Goal: Task Accomplishment & Management: Use online tool/utility

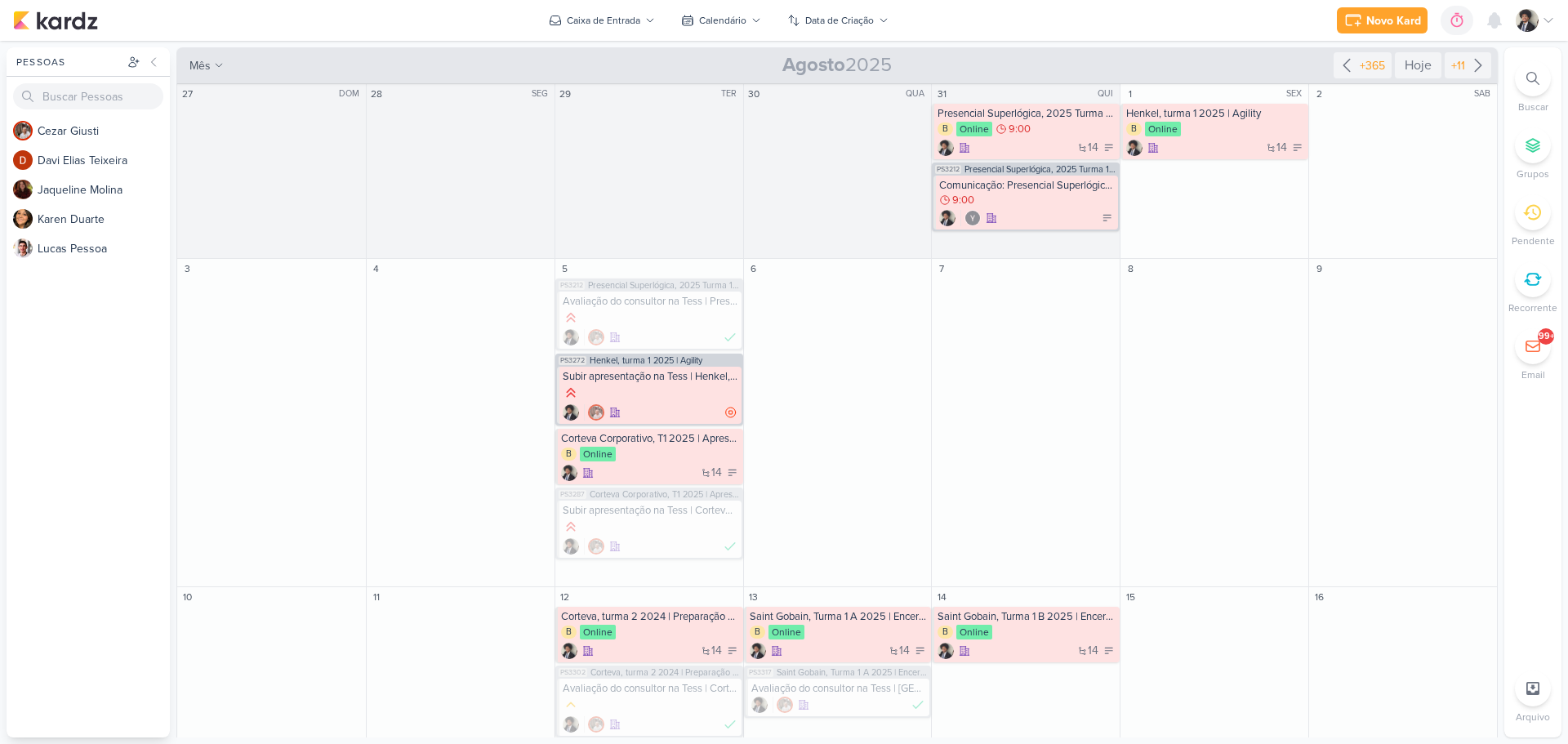
click at [1535, 80] on icon at bounding box center [1533, 78] width 13 height 13
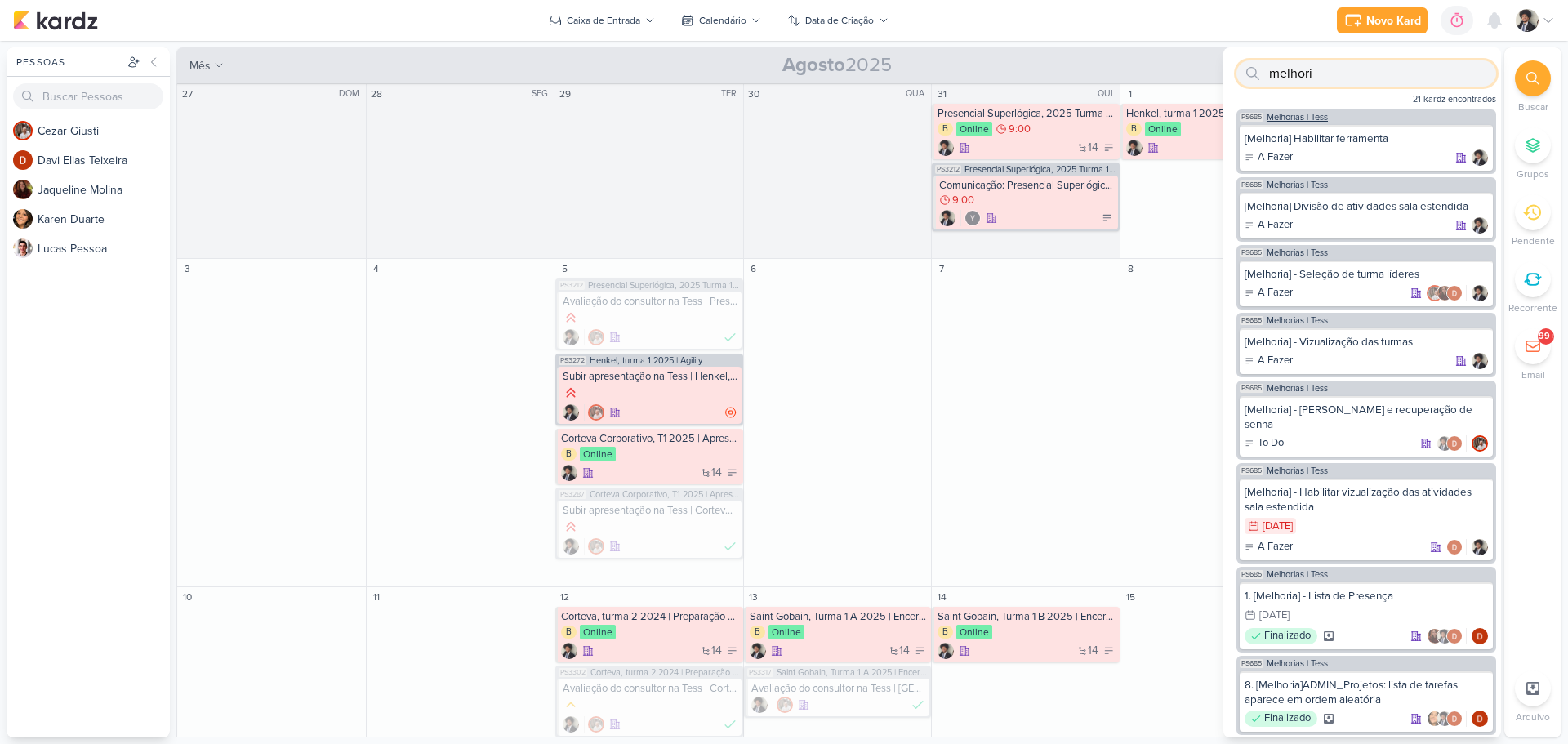
type input "melhori"
click at [1308, 116] on span "Melhorias | Tess" at bounding box center [1297, 118] width 62 height 9
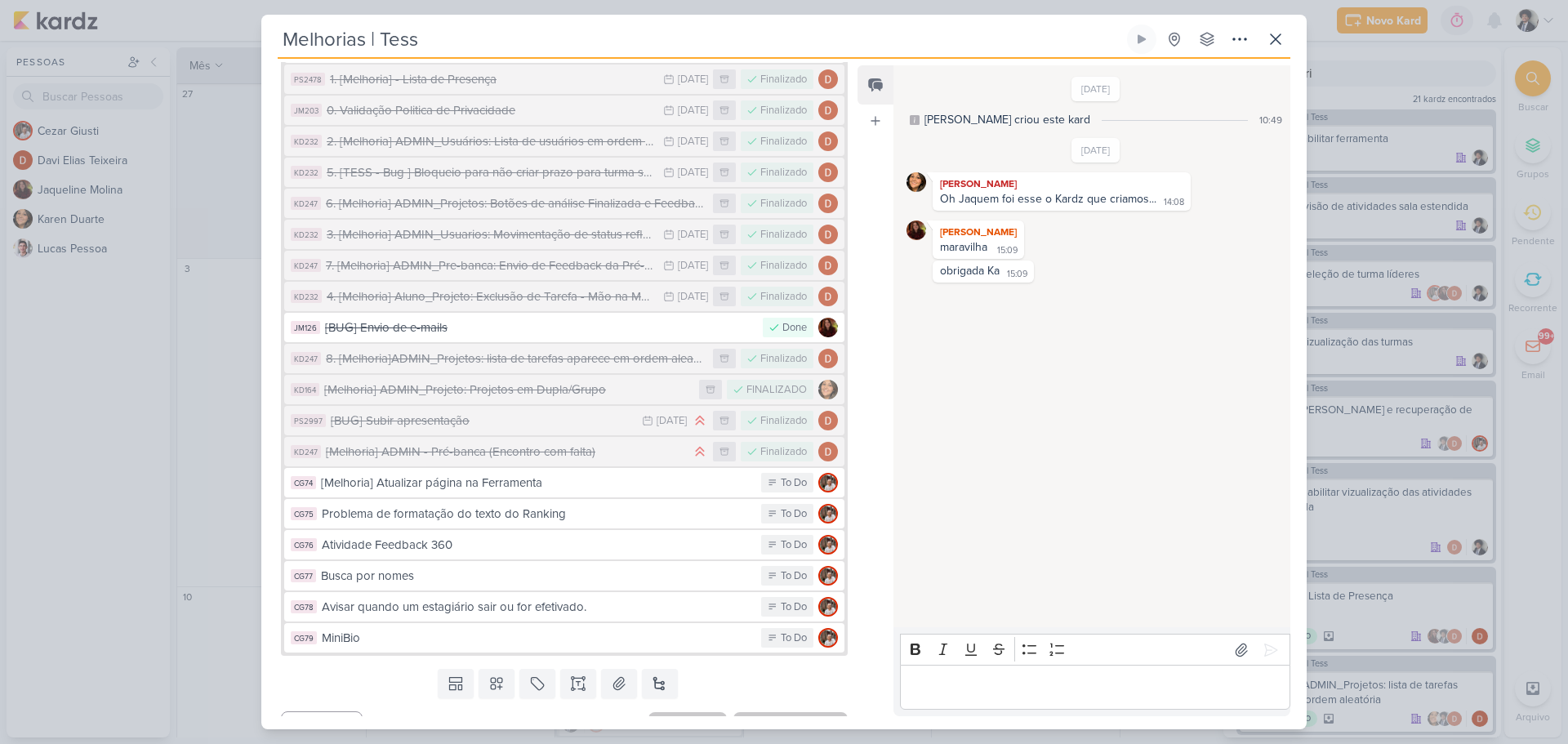
scroll to position [904, 0]
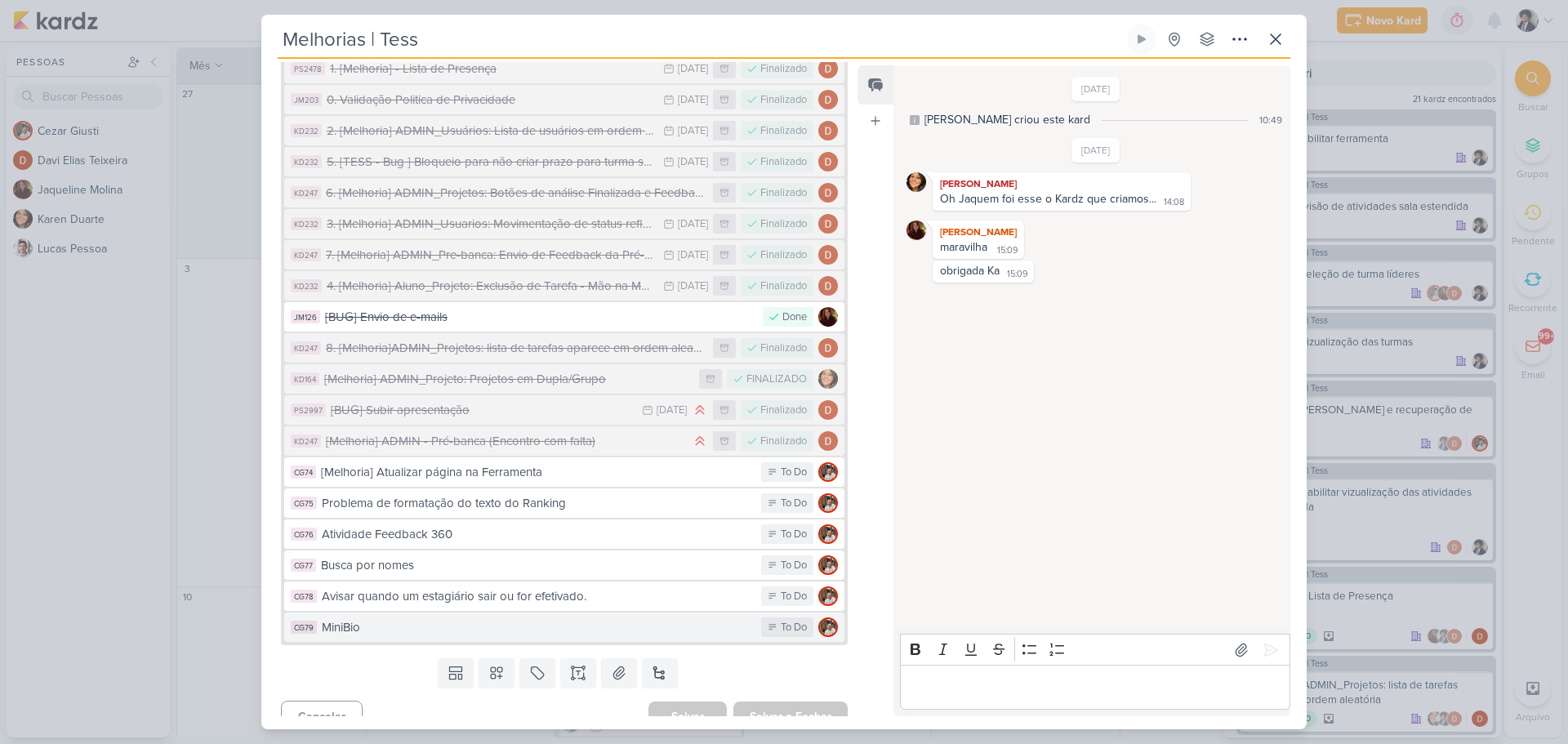
click at [470, 618] on div "MiniBio" at bounding box center [537, 627] width 432 height 19
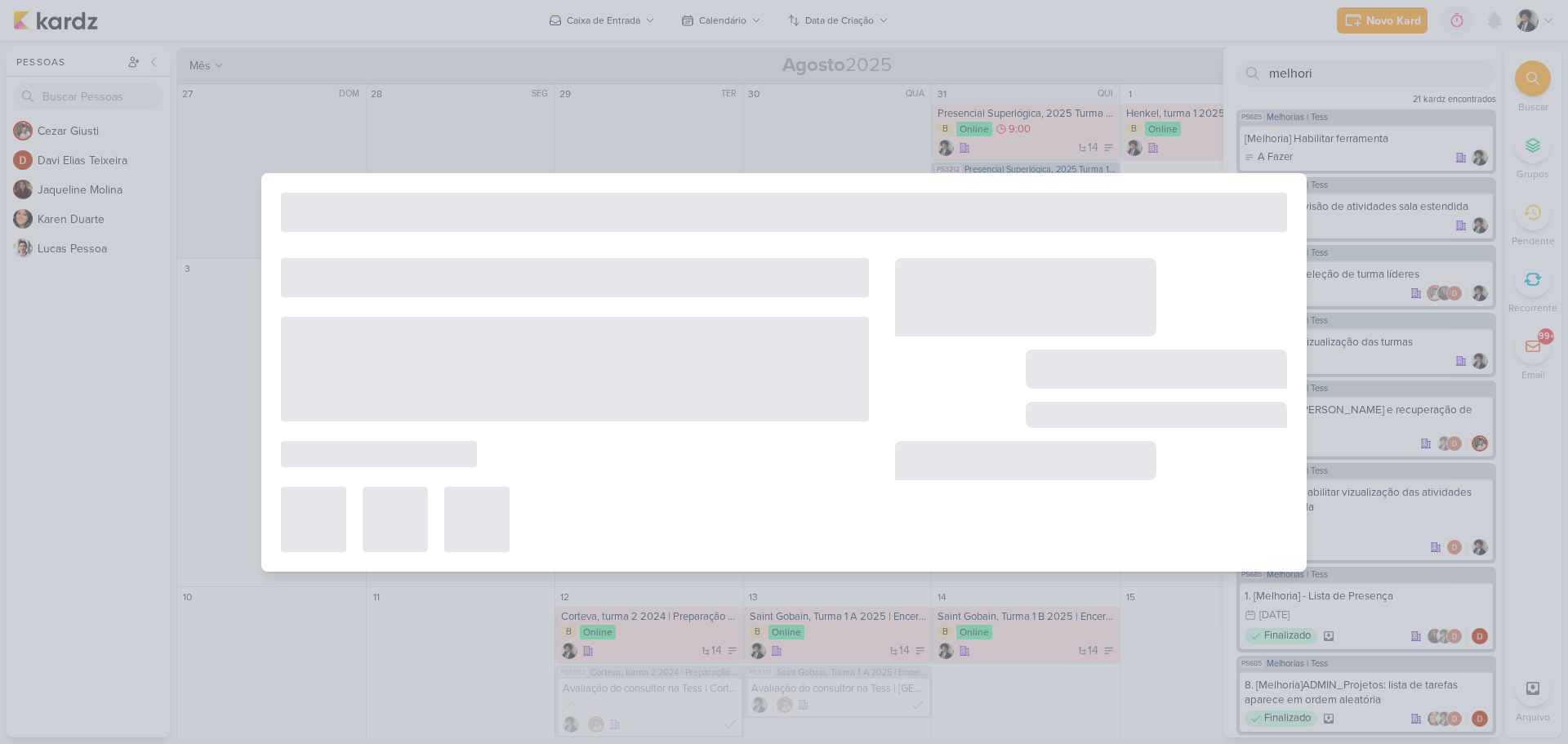
type input "MiniBio"
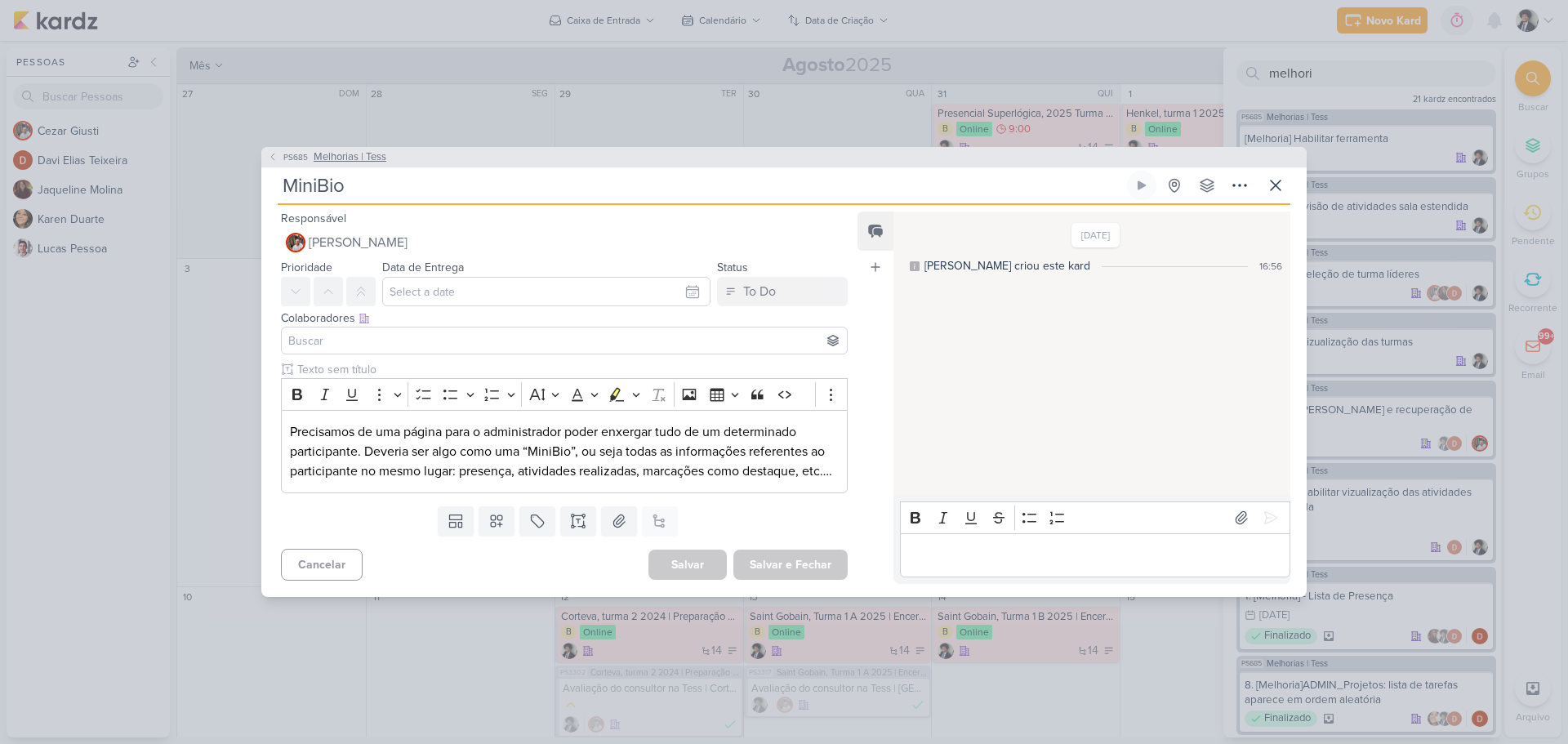
click at [271, 155] on icon at bounding box center [273, 157] width 4 height 6
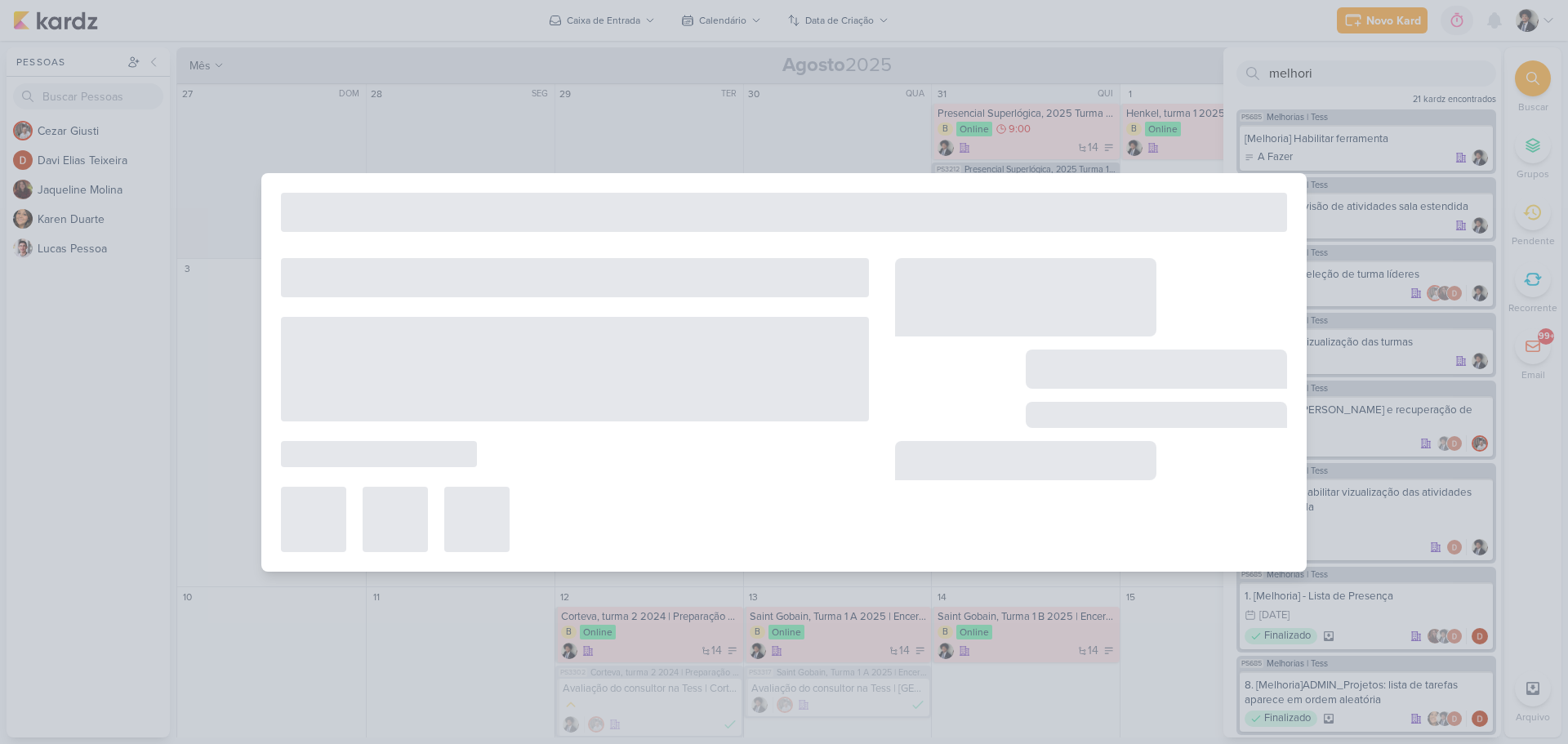
type input "Melhorias | Tess"
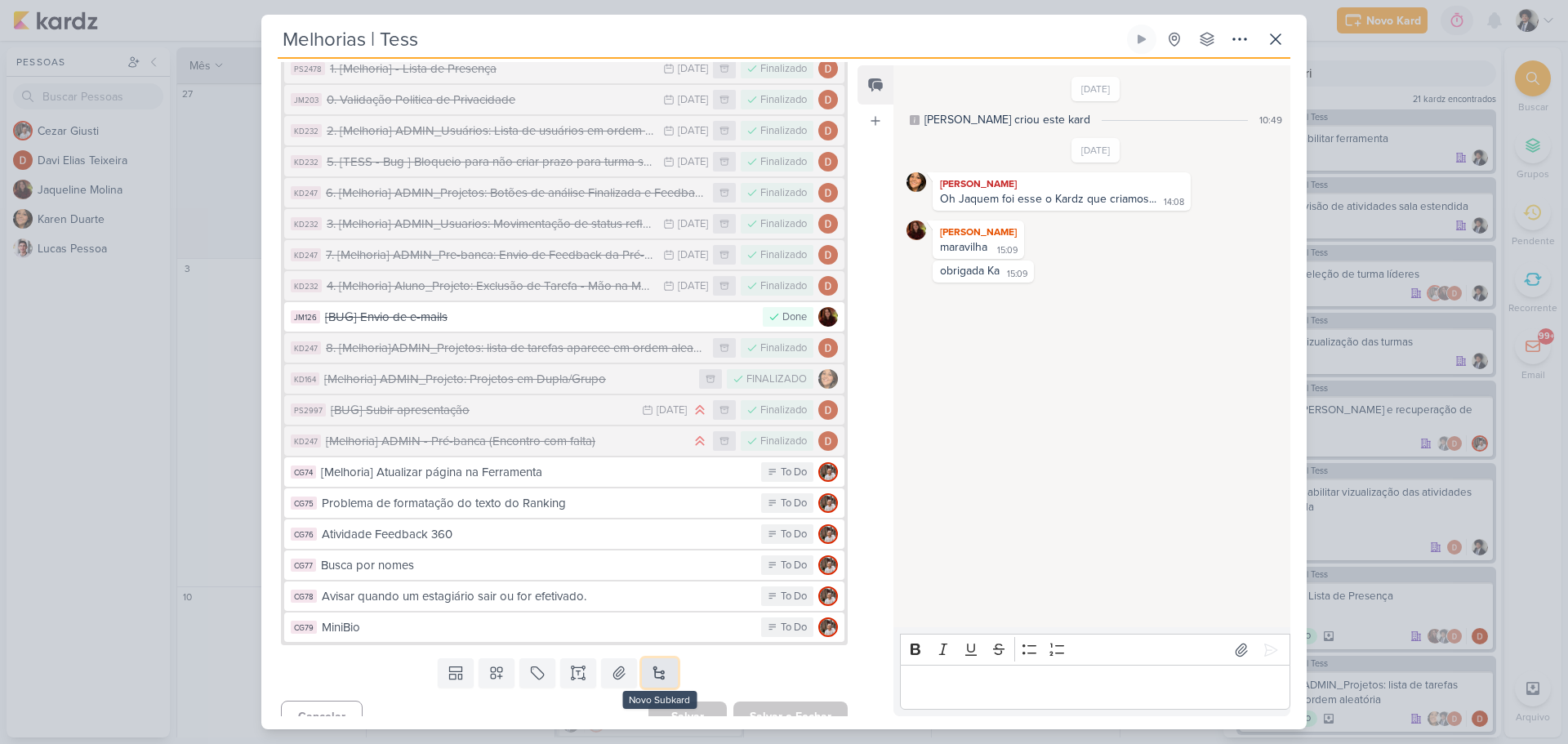
click at [661, 659] on button at bounding box center [660, 673] width 36 height 30
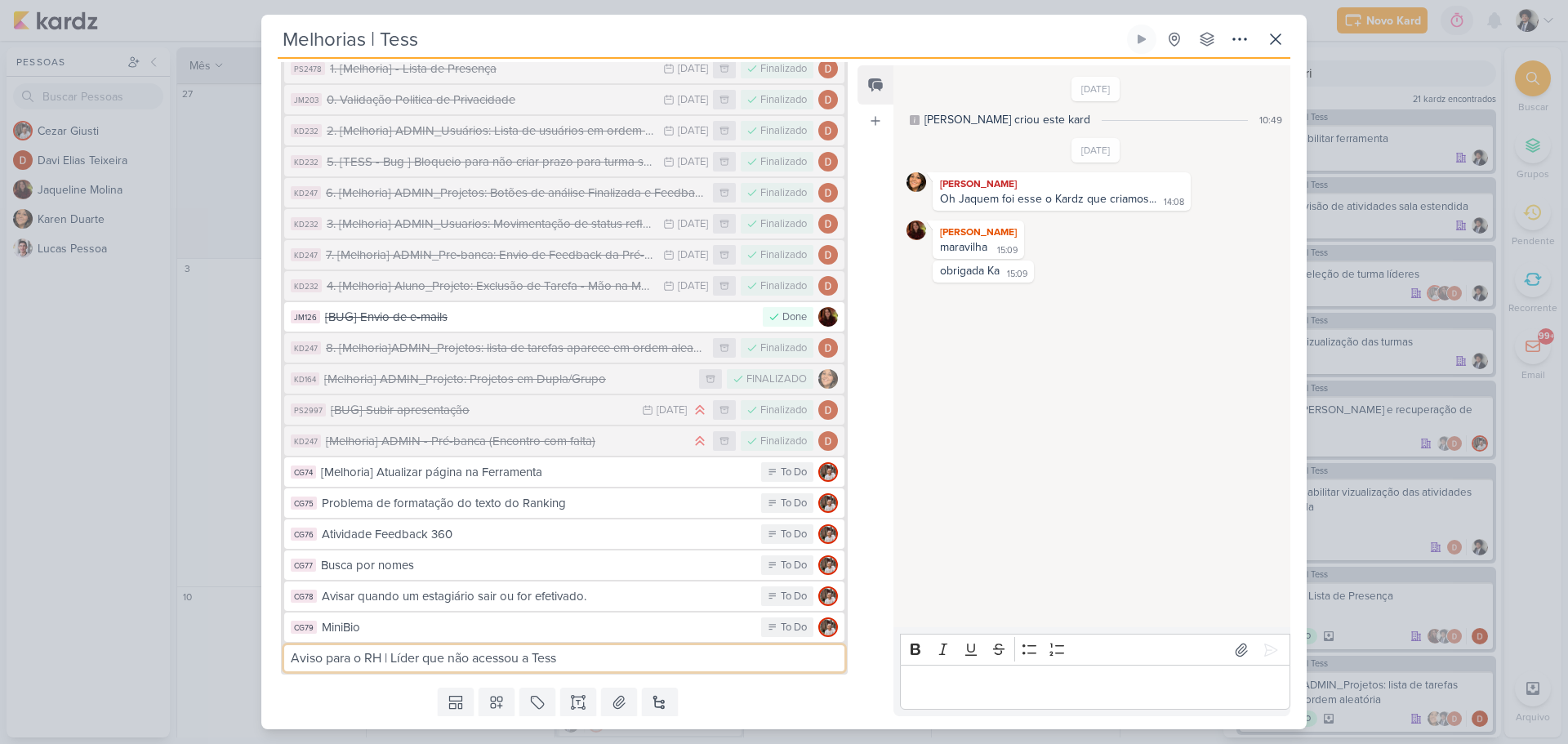
type input "Aviso para o RH | Líder que não acessou a Tess"
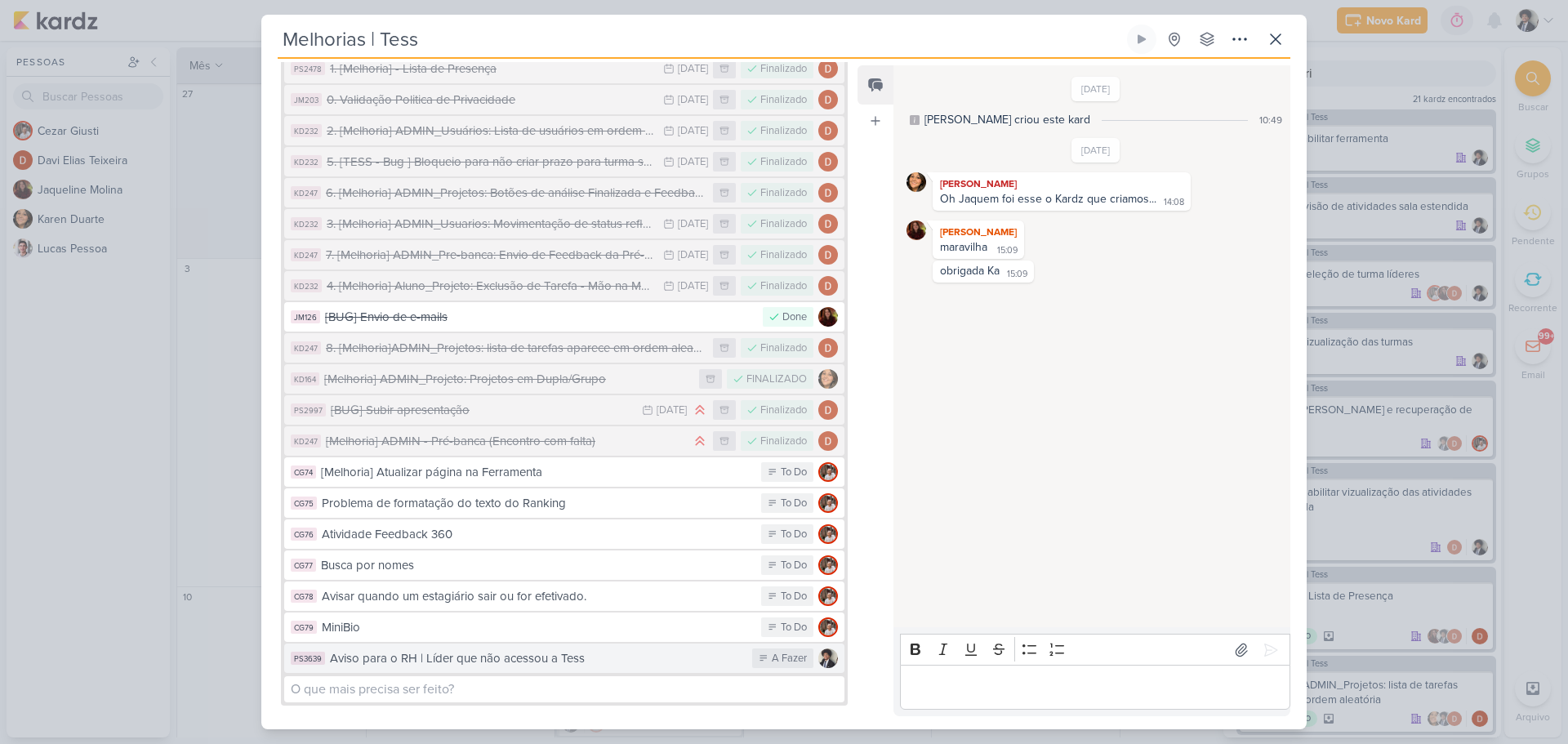
click at [527, 650] on div "Aviso para o RH | Líder que não acessou a Tess" at bounding box center [537, 659] width 414 height 19
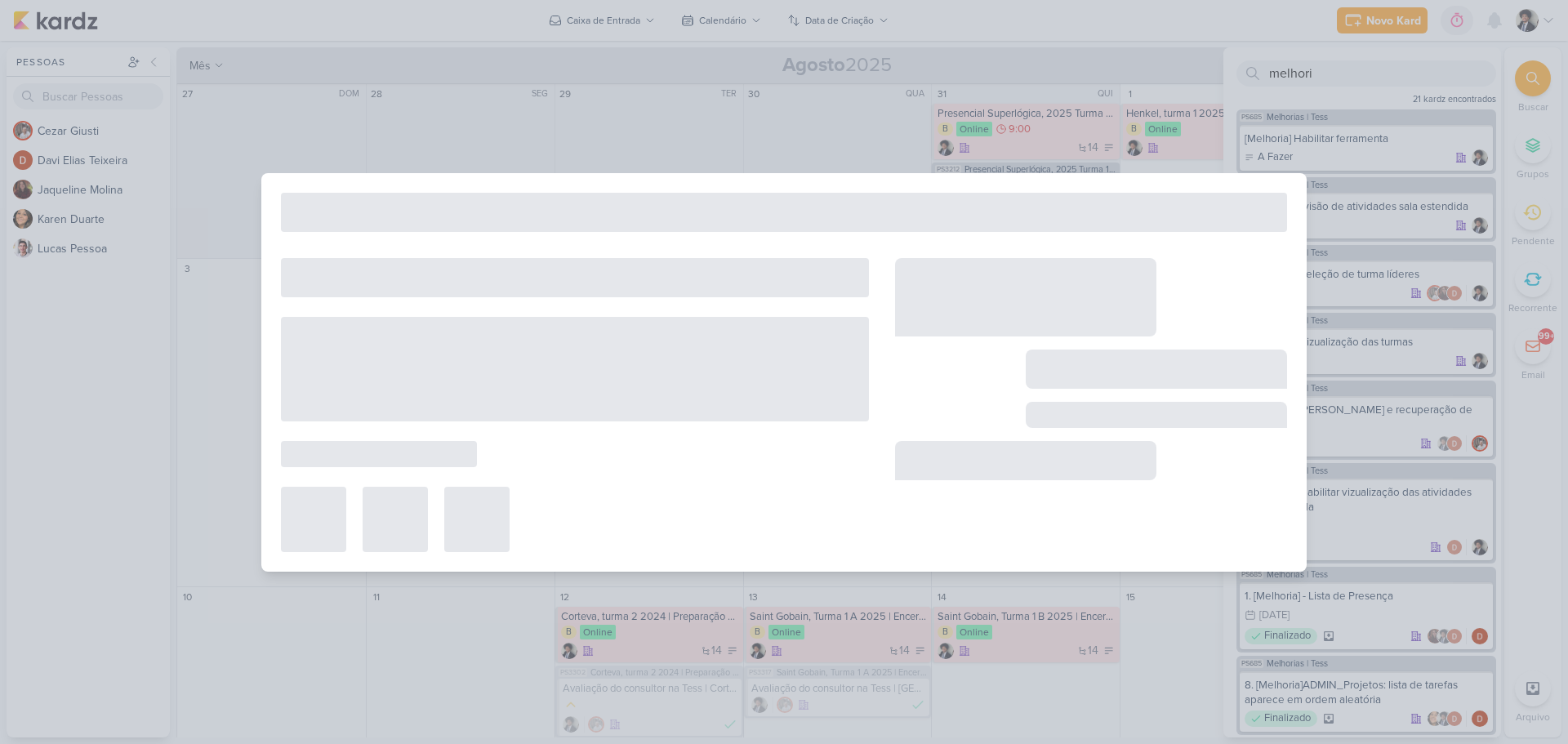
type input "Aviso para o RH | Líder que não acessou a Tess"
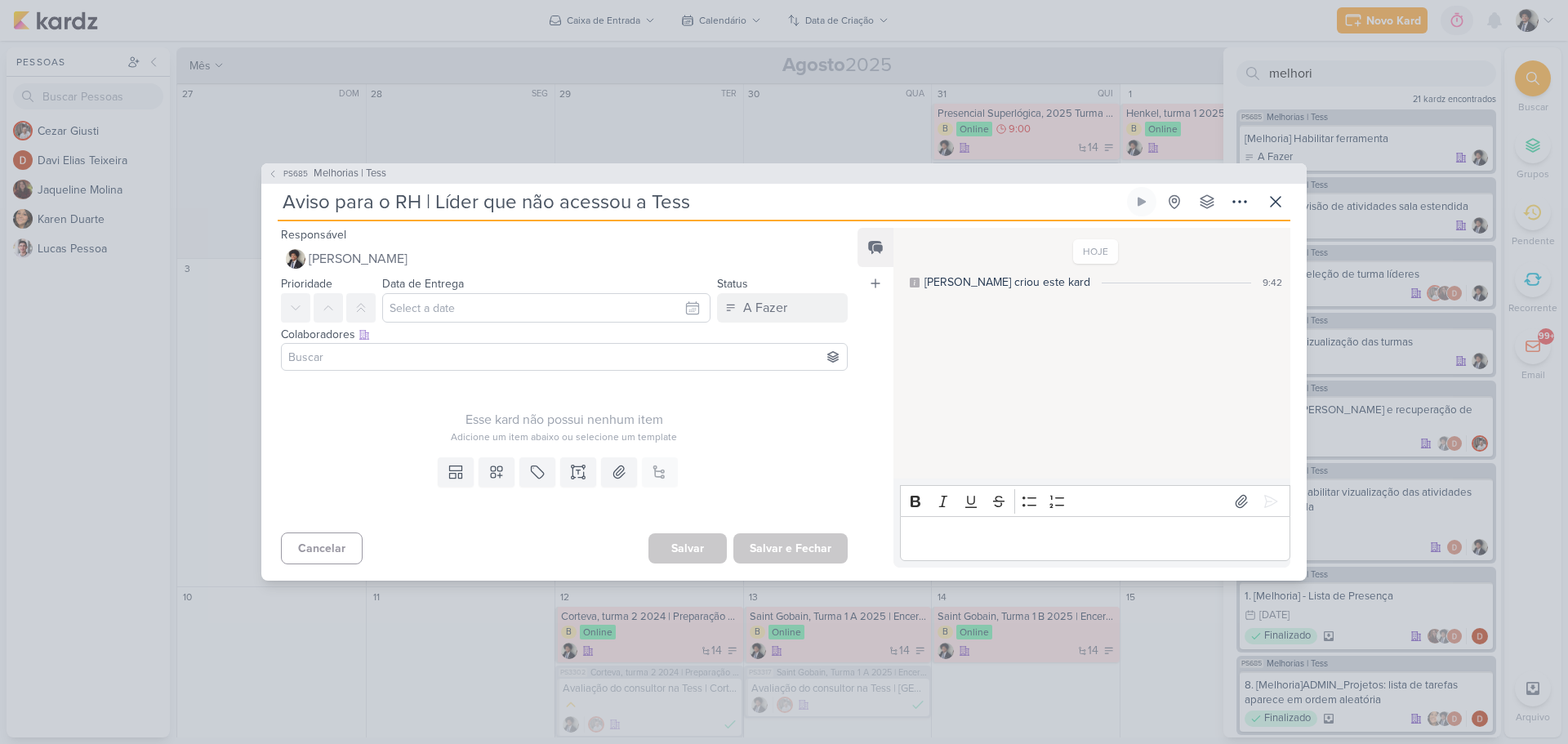
click at [473, 349] on input at bounding box center [565, 358] width 559 height 20
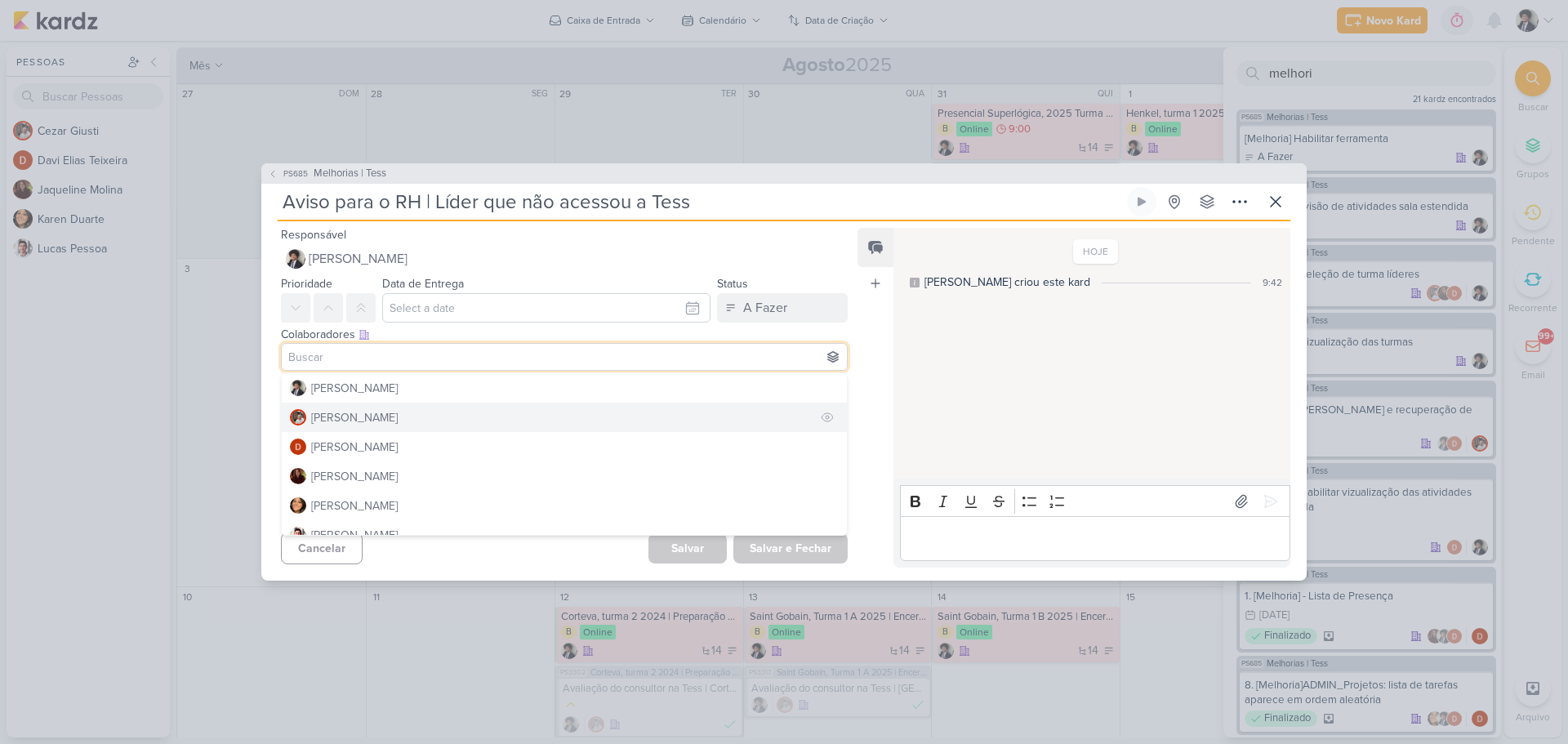
click at [362, 415] on div "[PERSON_NAME]" at bounding box center [355, 417] width 87 height 17
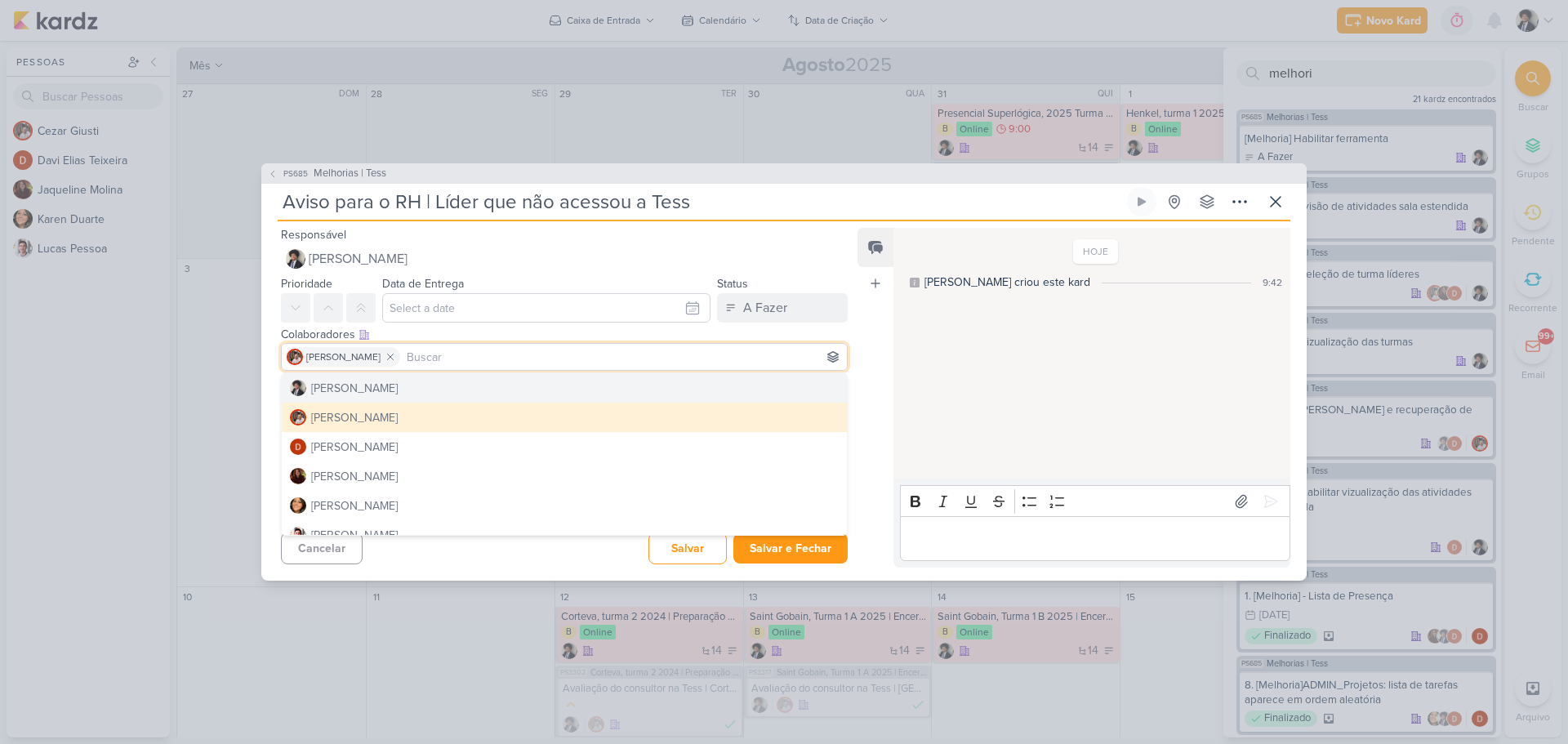
click at [276, 396] on div "Esse kard não possui nenhum item Adicione um item abaixo ou selecione um templa…" at bounding box center [557, 414] width 593 height 73
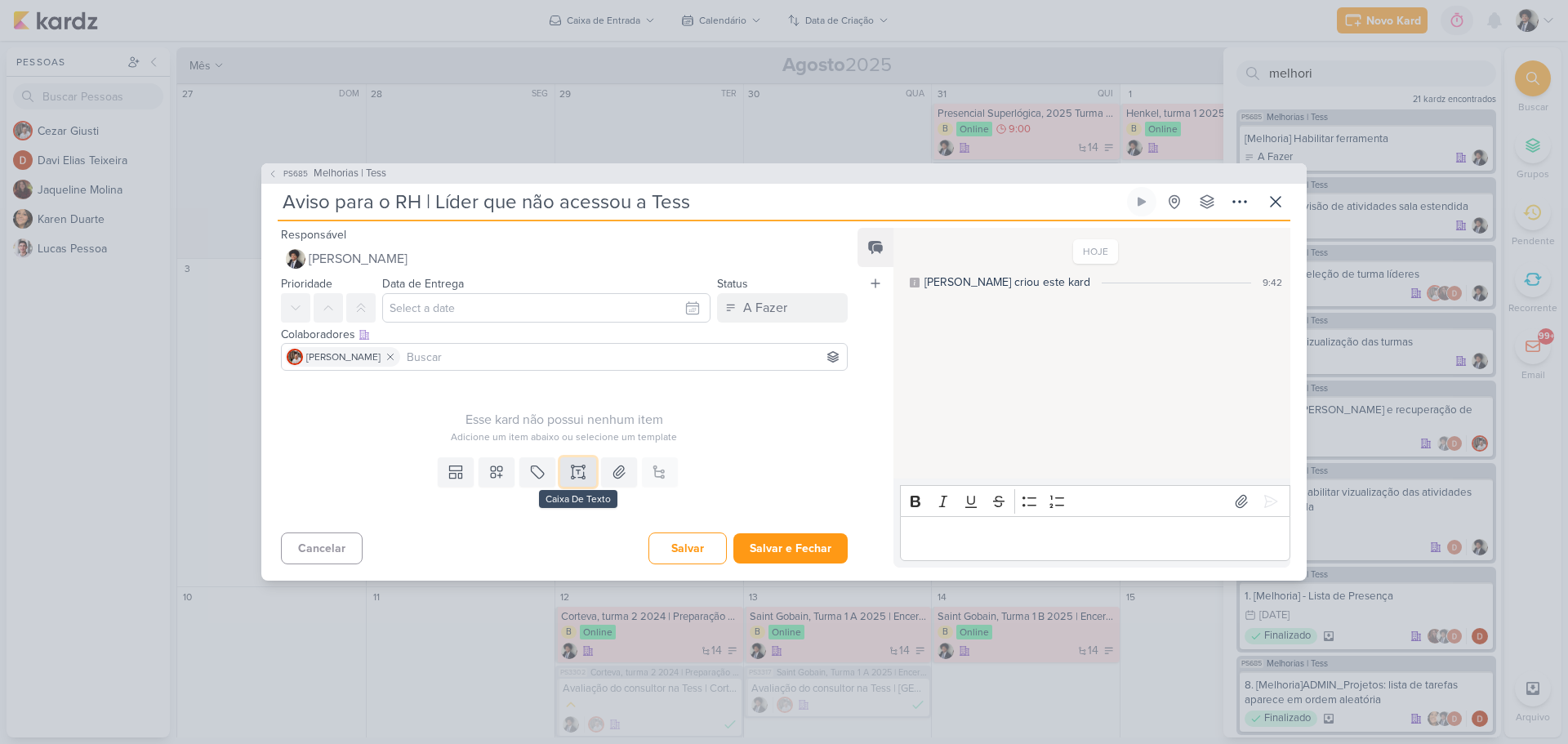
click at [581, 481] on icon at bounding box center [578, 472] width 16 height 16
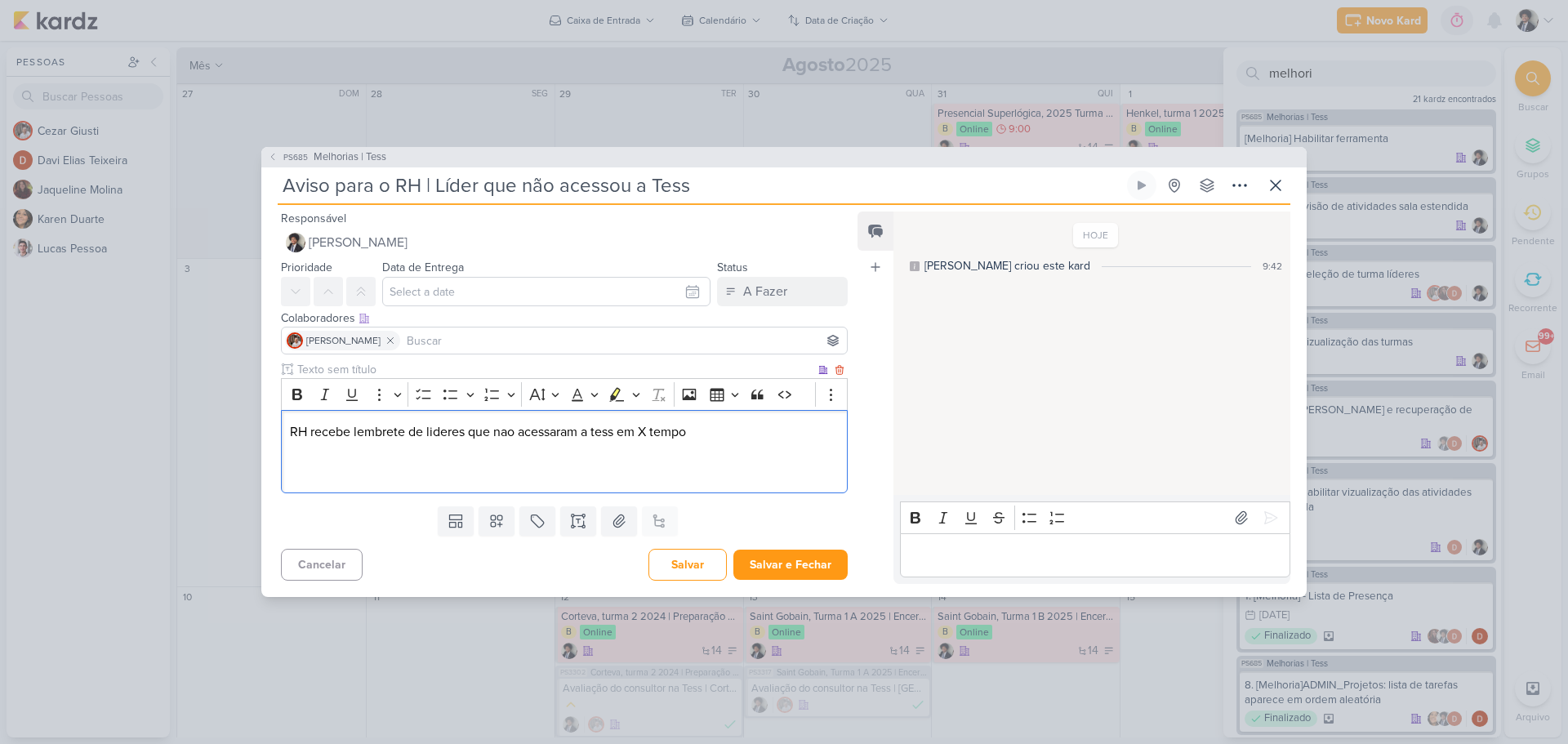
click at [376, 433] on p "RH recebe lembrete de lideres que nao acessaram a tess em X tempo" at bounding box center [565, 433] width 549 height 20
click at [644, 433] on p "RH recebe um aviso de lideres que nao acessaram a tess em X tempo" at bounding box center [565, 433] width 549 height 20
click at [651, 431] on p "RH recebe um aviso de lideres que nao acessaram a tess em X tempo" at bounding box center [565, 433] width 549 height 20
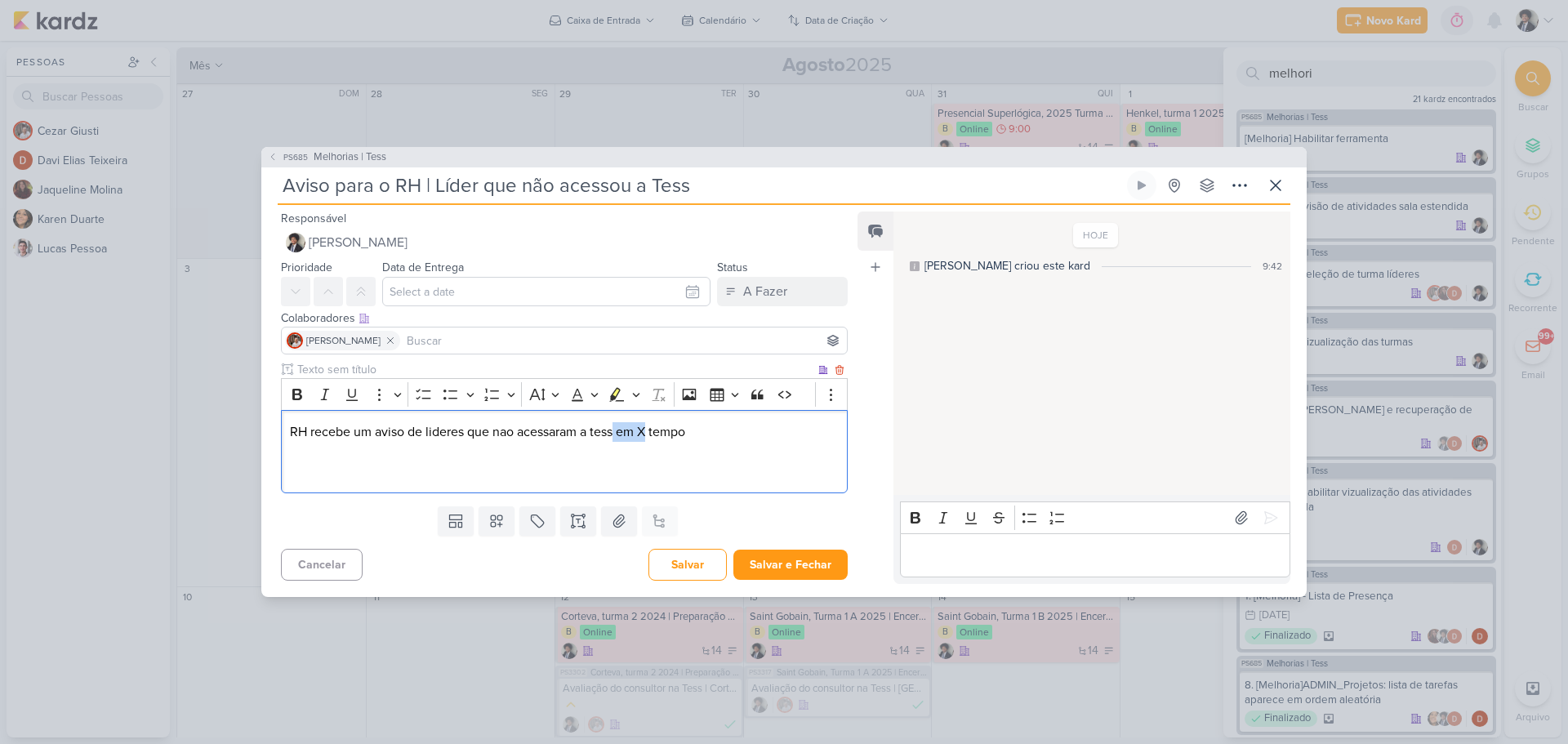
drag, startPoint x: 651, startPoint y: 432, endPoint x: 618, endPoint y: 435, distance: 33.1
click at [618, 435] on p "RH recebe um aviso de lideres que nao acessaram a tess em X tempo" at bounding box center [565, 433] width 549 height 20
click at [751, 434] on p "RH recebe um aviso de lideres que nao acessaram a tess há mais de 3 meses tempo" at bounding box center [565, 433] width 549 height 20
click at [417, 433] on p "RH recebe um aviso de lideres que nao acessaram a tess há mais de 3 meses." at bounding box center [565, 433] width 549 height 20
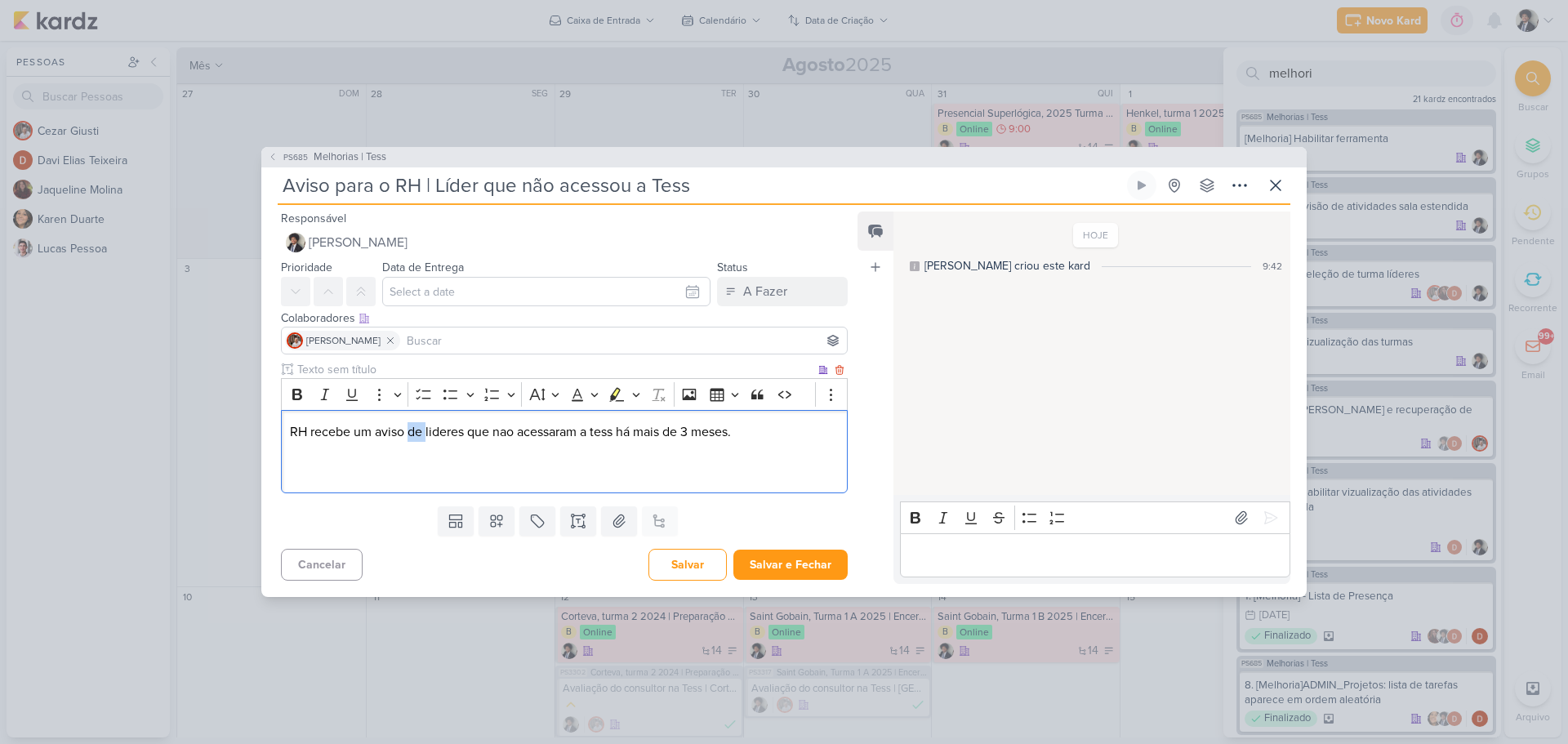
click at [417, 433] on p "RH recebe um aviso de lideres que nao acessaram a tess há mais de 3 meses." at bounding box center [565, 433] width 549 height 20
click at [771, 432] on p "RH recebe um aviso sobre lideres que nao acessaram a tess há mais de 3 meses." at bounding box center [565, 433] width 549 height 20
drag, startPoint x: 451, startPoint y: 431, endPoint x: 490, endPoint y: 431, distance: 39.0
click at [456, 431] on p "RH recebe um aviso sobre lideres que nao acessaram a tess há mais de 3 meses" at bounding box center [565, 433] width 549 height 20
click at [767, 429] on p "RH recebe um aviso sobre líderes que nao acessaram a tess há mais de 3 meses" at bounding box center [565, 433] width 549 height 20
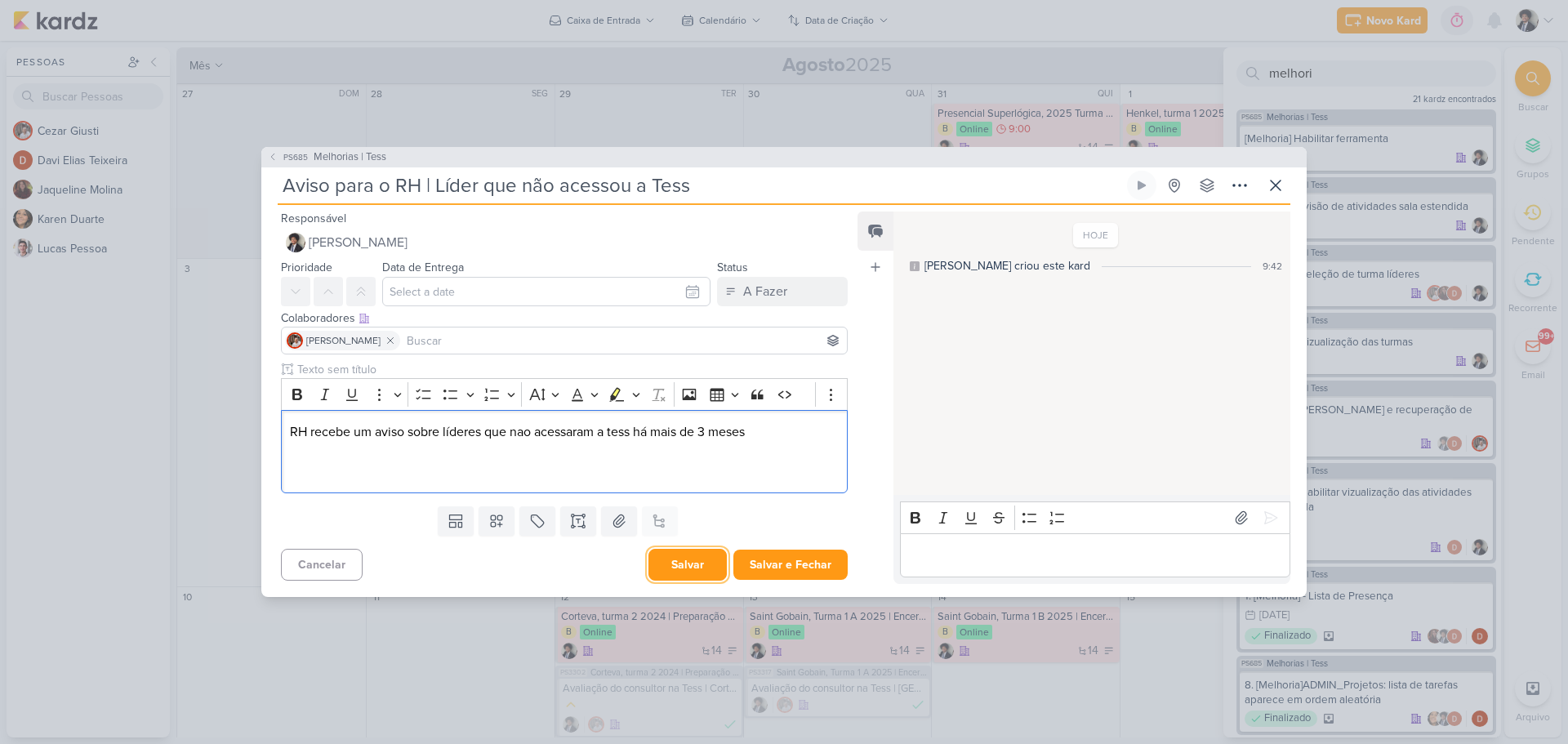
click at [694, 565] on button "Salvar" at bounding box center [688, 565] width 79 height 32
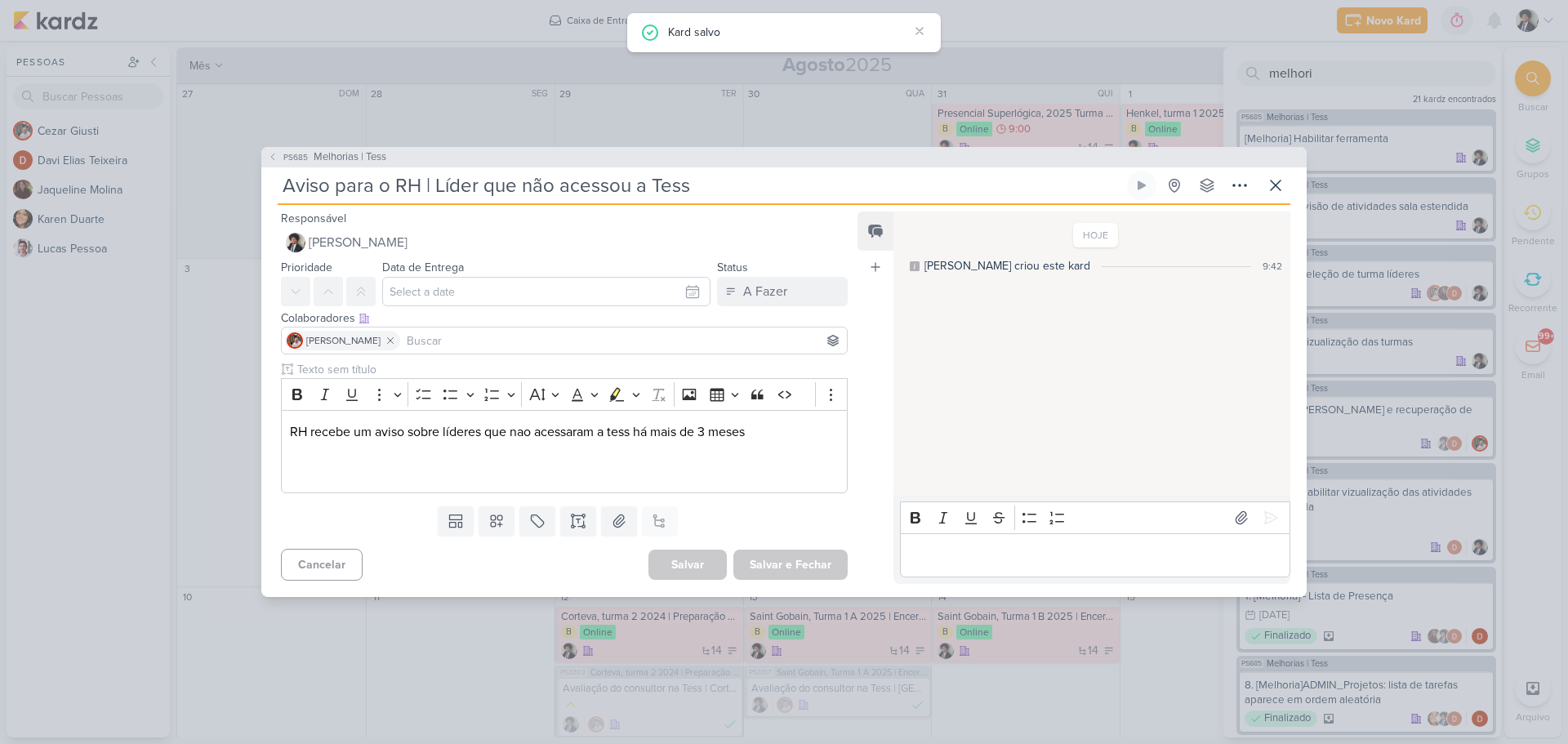
click at [1043, 559] on p "Editor editing area: main" at bounding box center [1095, 556] width 374 height 20
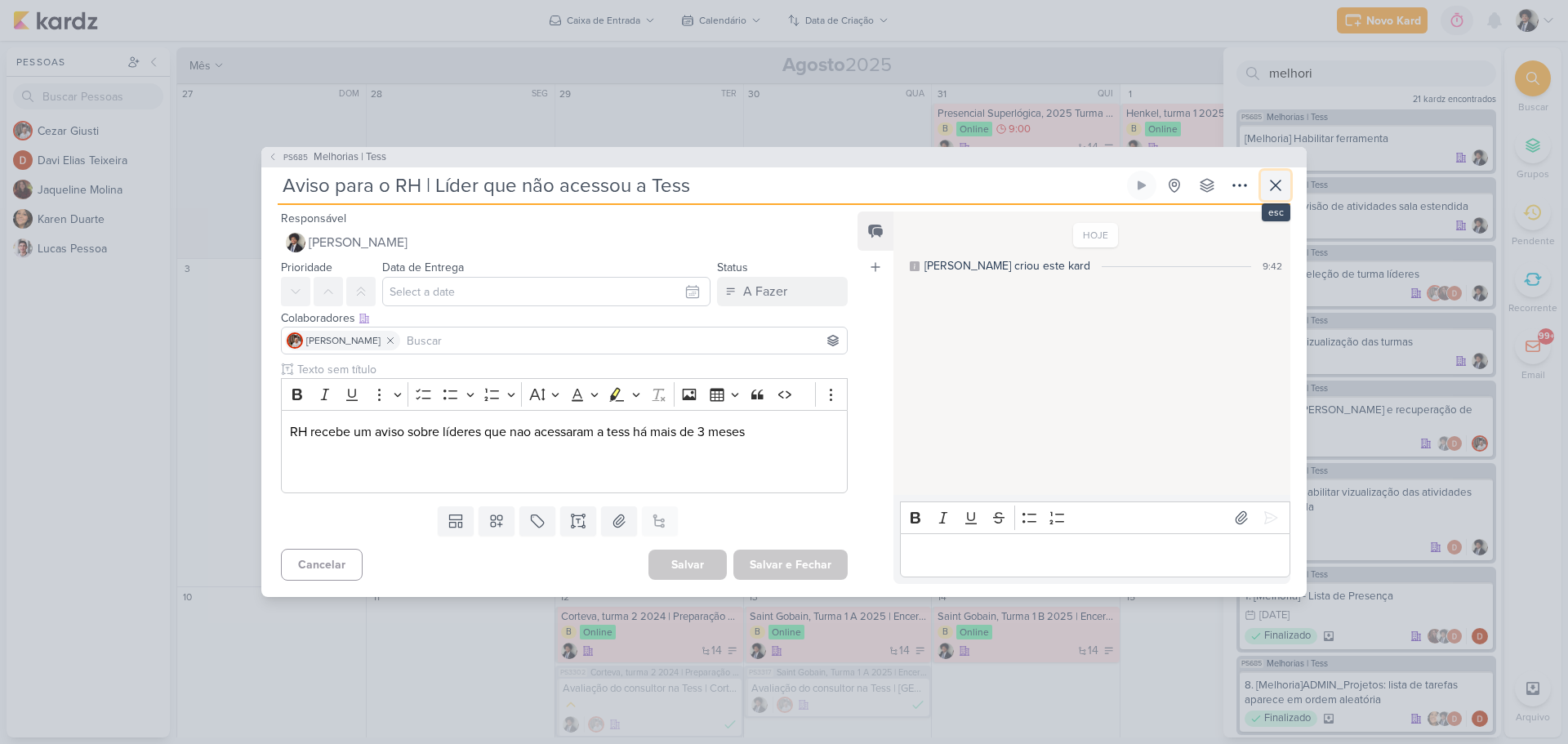
click at [1272, 189] on icon at bounding box center [1276, 186] width 10 height 10
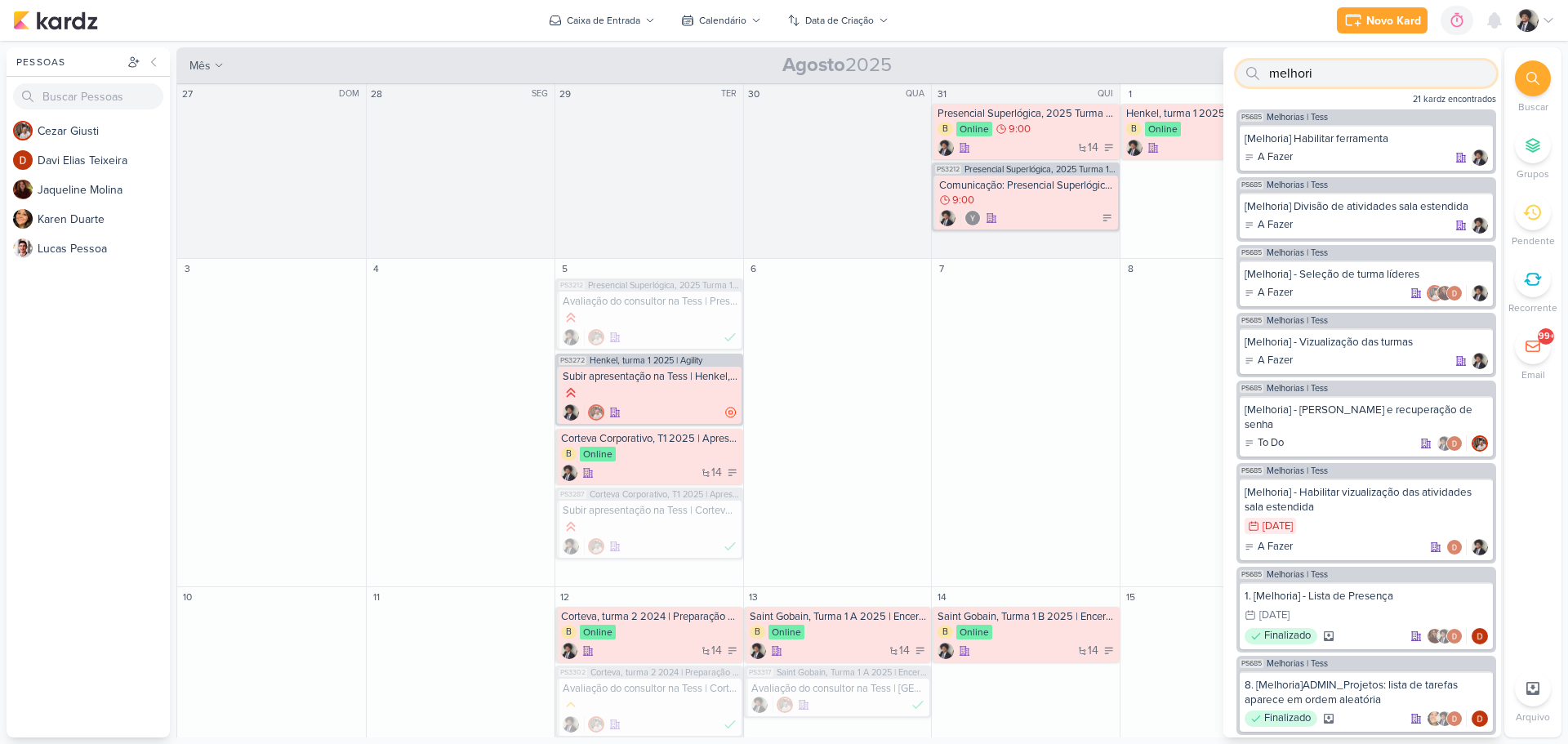
click at [1288, 72] on input "melhori" at bounding box center [1366, 73] width 260 height 26
click at [1181, 49] on div "mês m Mês Semana [DATE] +365 Hoje +11" at bounding box center [837, 65] width 1322 height 36
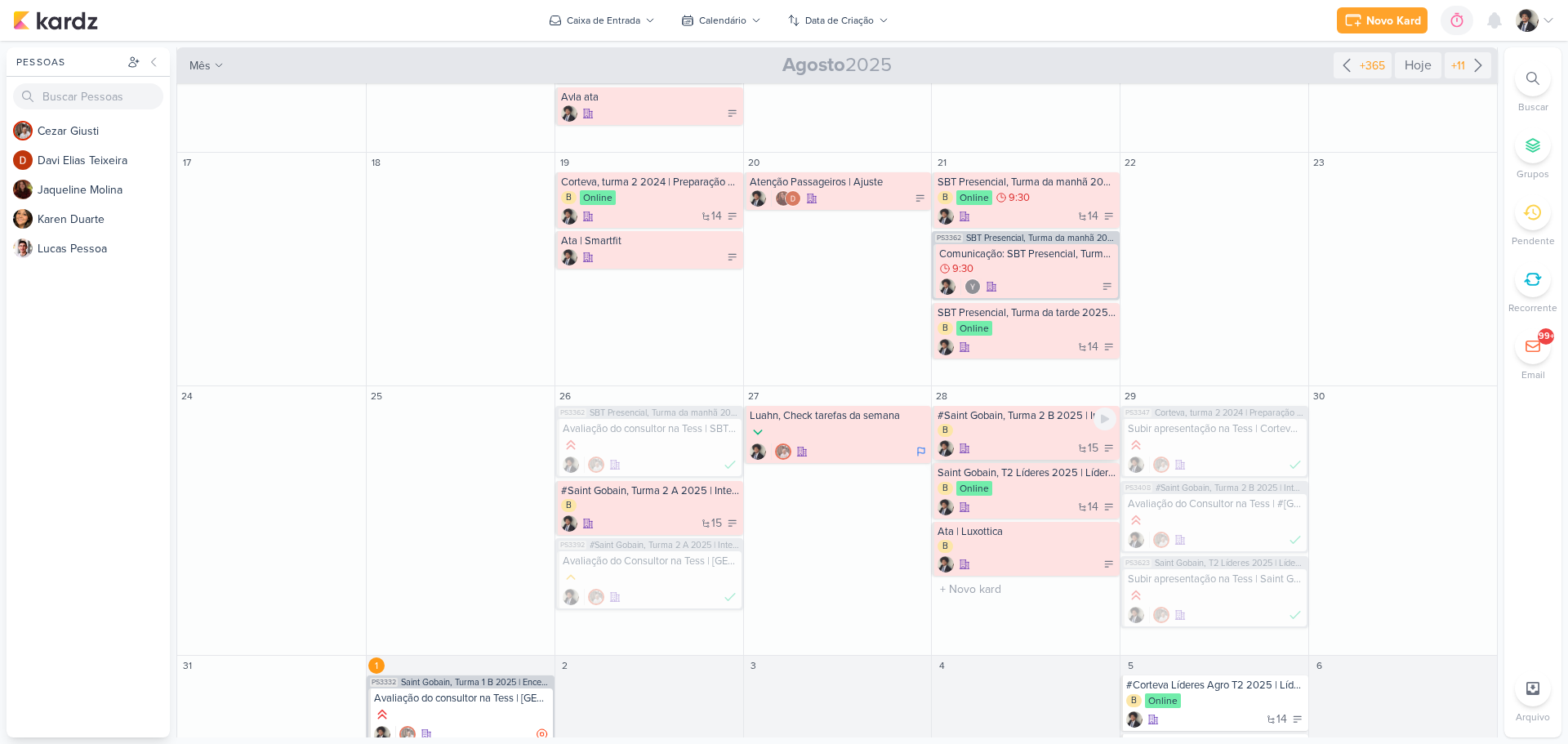
scroll to position [734, 0]
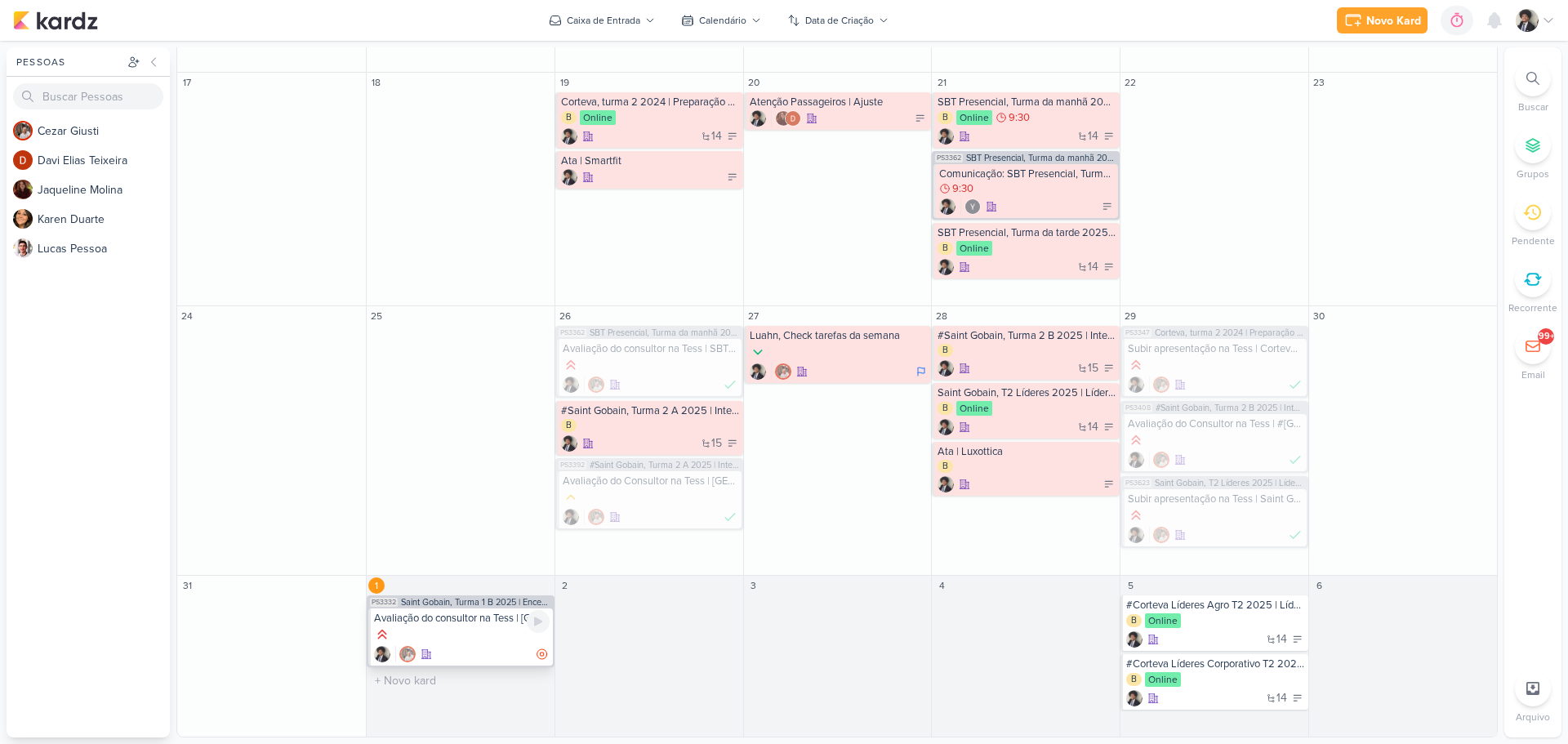
click at [482, 644] on div at bounding box center [461, 635] width 176 height 18
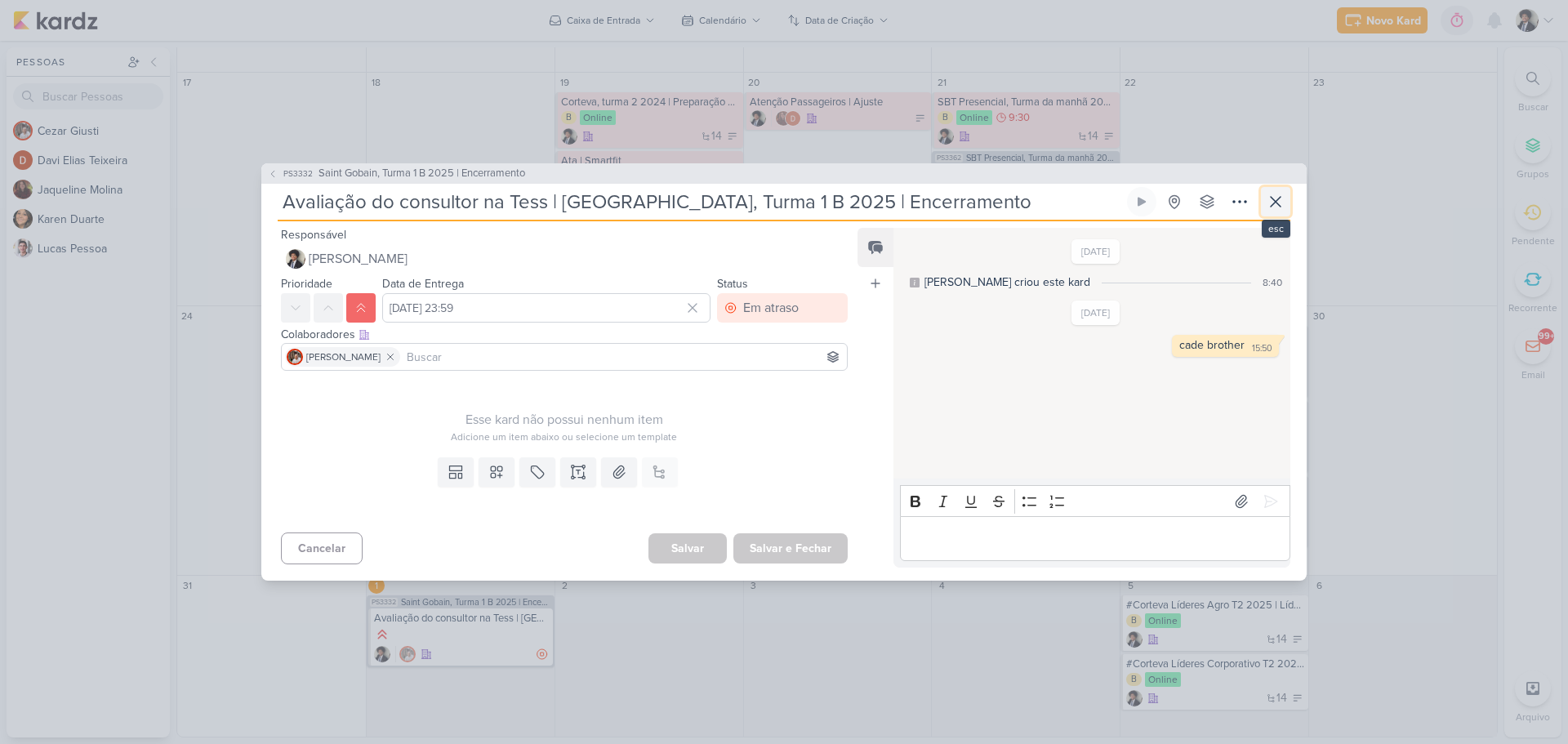
click at [1279, 197] on icon at bounding box center [1276, 202] width 20 height 20
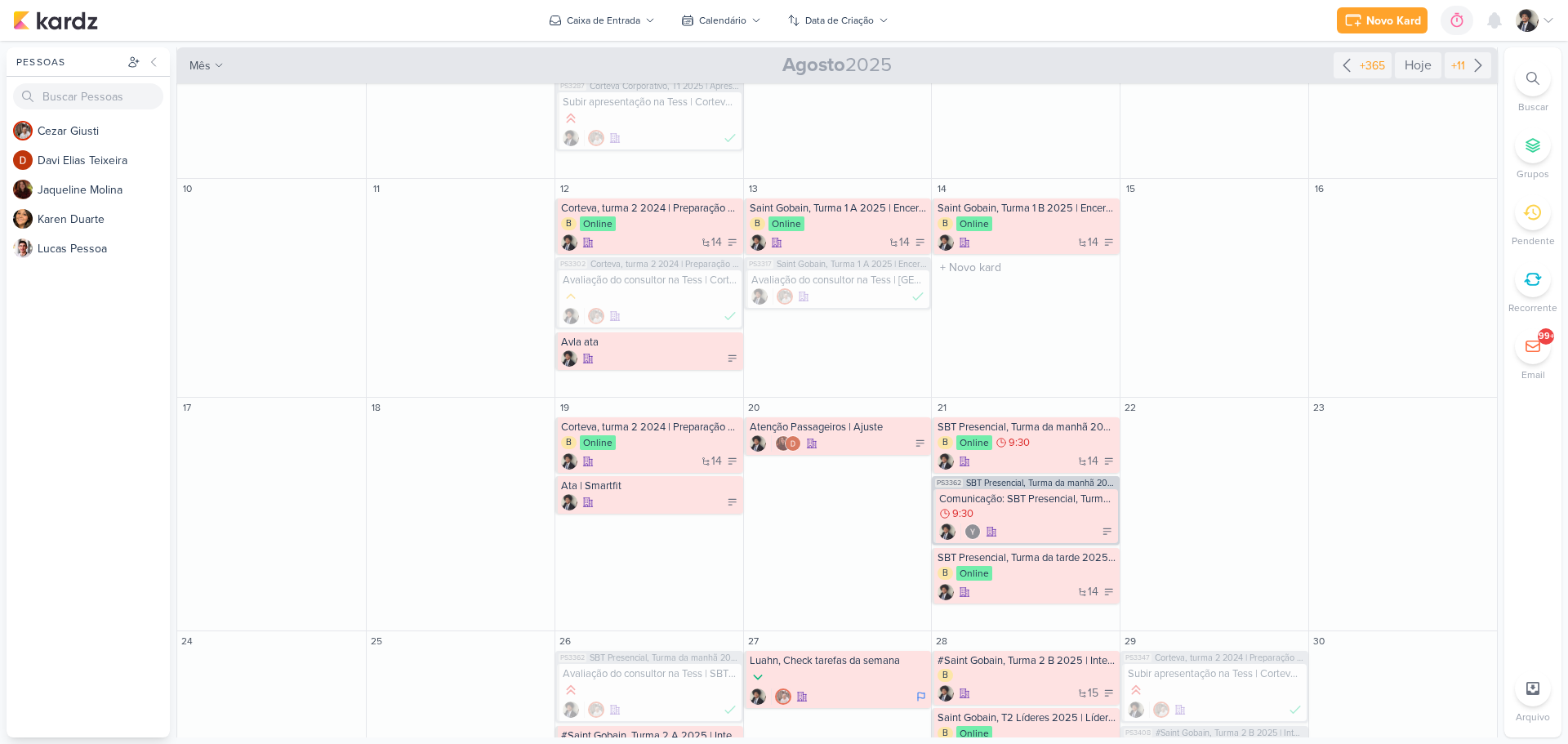
scroll to position [407, 0]
click at [1410, 68] on div "Hoje" at bounding box center [1418, 65] width 46 height 26
click at [1449, 65] on div "+11" at bounding box center [1459, 65] width 21 height 17
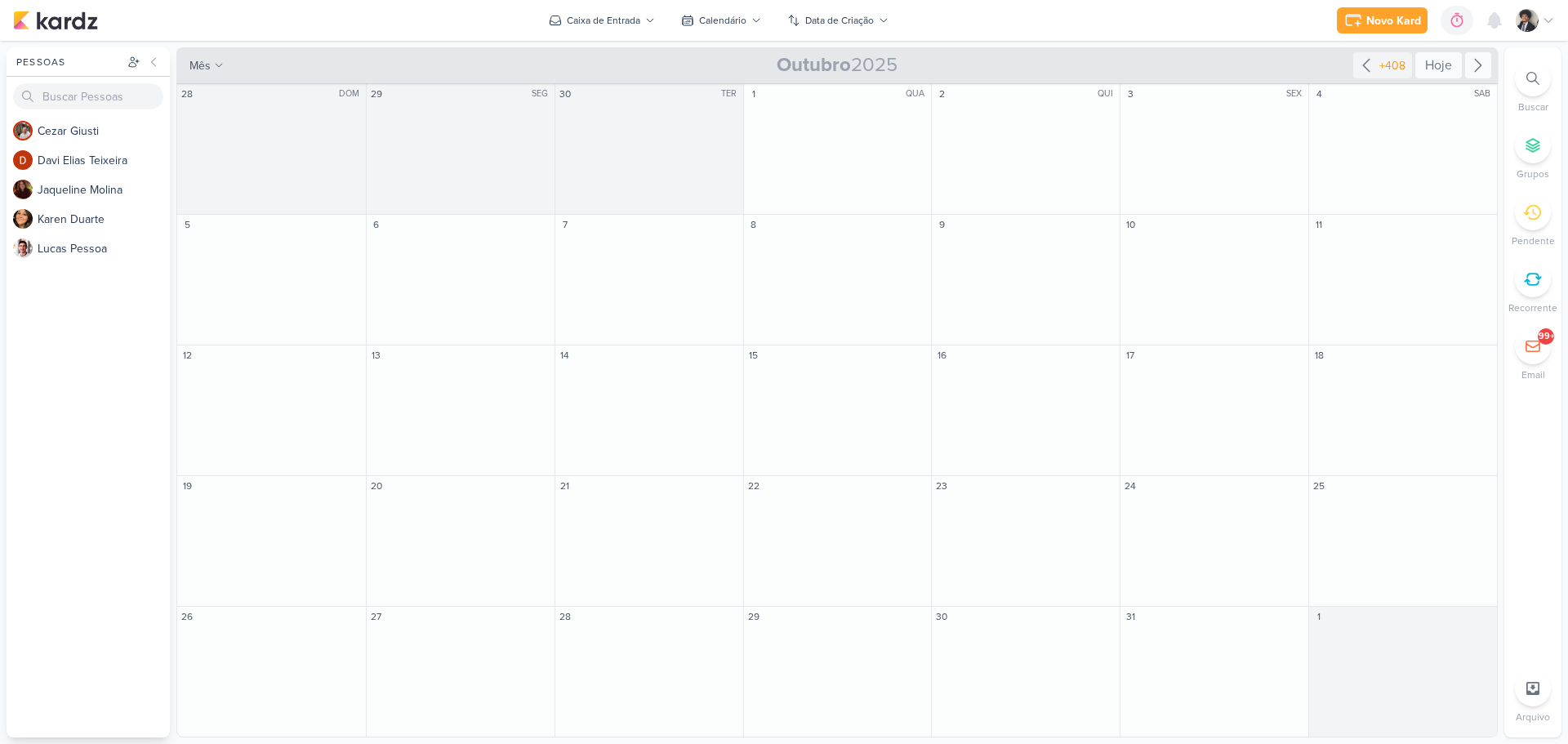
click at [1437, 56] on div "Hoje" at bounding box center [1439, 65] width 46 height 26
